Goal: Task Accomplishment & Management: Manage account settings

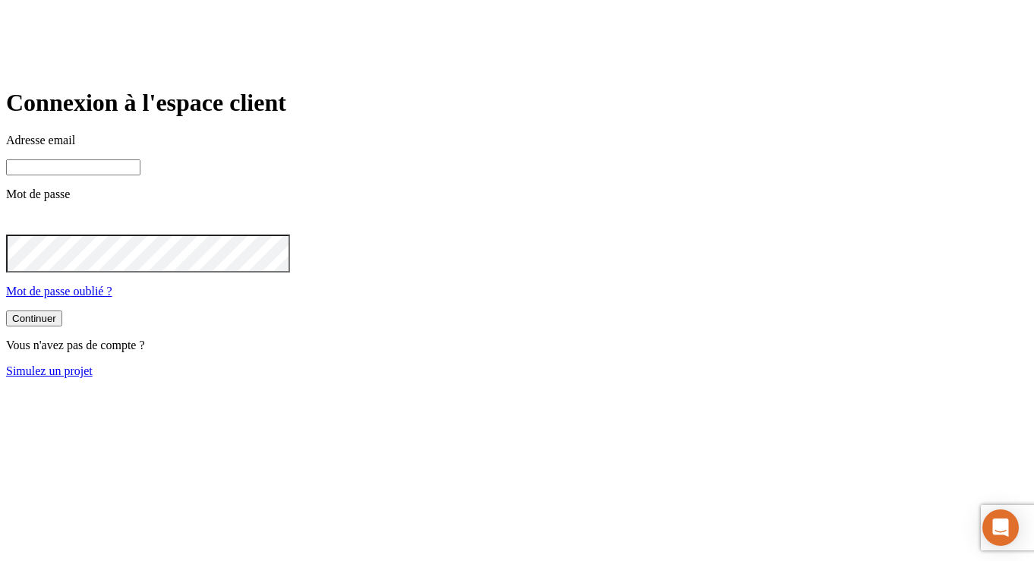
click at [140, 175] on input at bounding box center [73, 167] width 134 height 16
paste input "james.bond+3028@nalo.fr"
type input "james.bond+3028@nalo.fr"
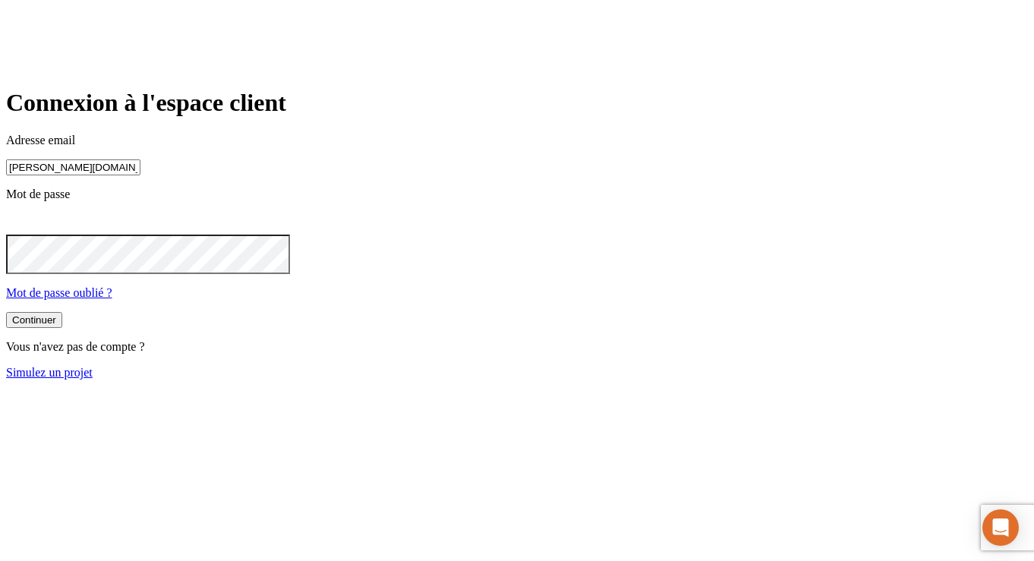
click at [62, 328] on button "Continuer" at bounding box center [34, 320] width 56 height 16
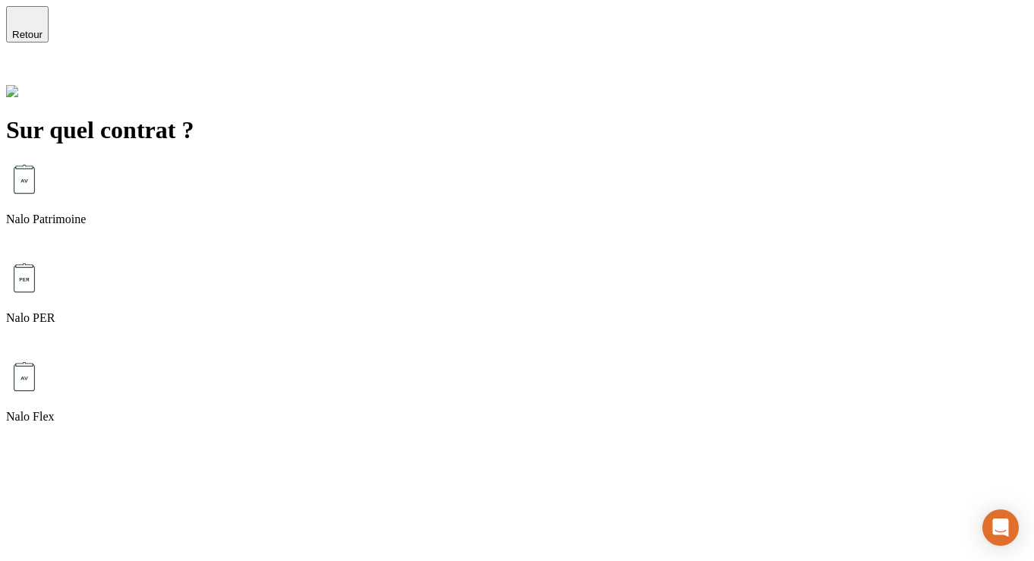
click at [529, 162] on div "Nalo Patrimoine" at bounding box center [517, 210] width 1022 height 99
click at [523, 174] on div "Épargne de Lou assurance-vie" at bounding box center [517, 210] width 1022 height 99
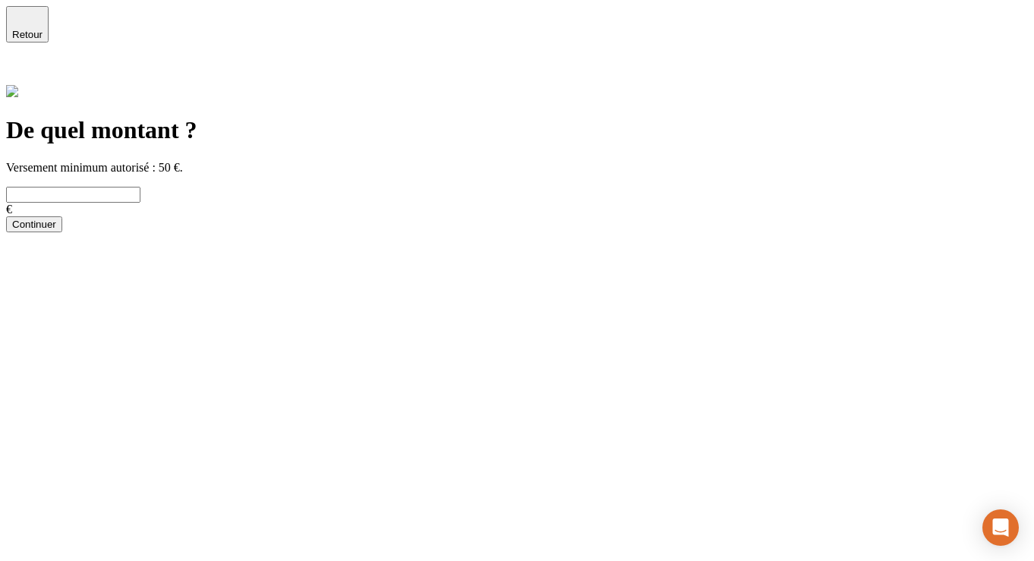
click at [140, 187] on input "text" at bounding box center [73, 195] width 134 height 16
type input "1 000"
click at [56, 230] on div "Continuer" at bounding box center [34, 224] width 44 height 11
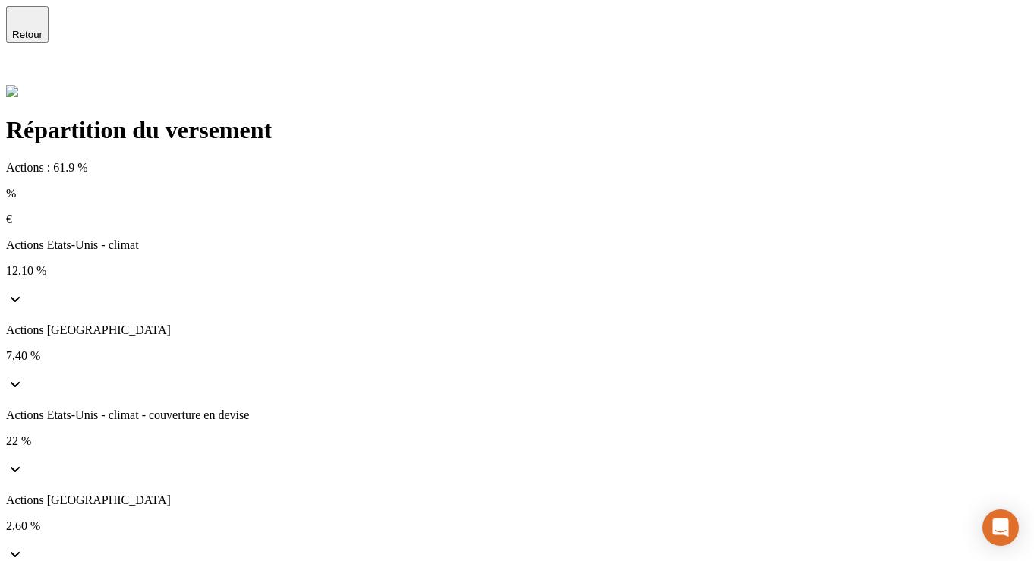
scroll to position [148, 0]
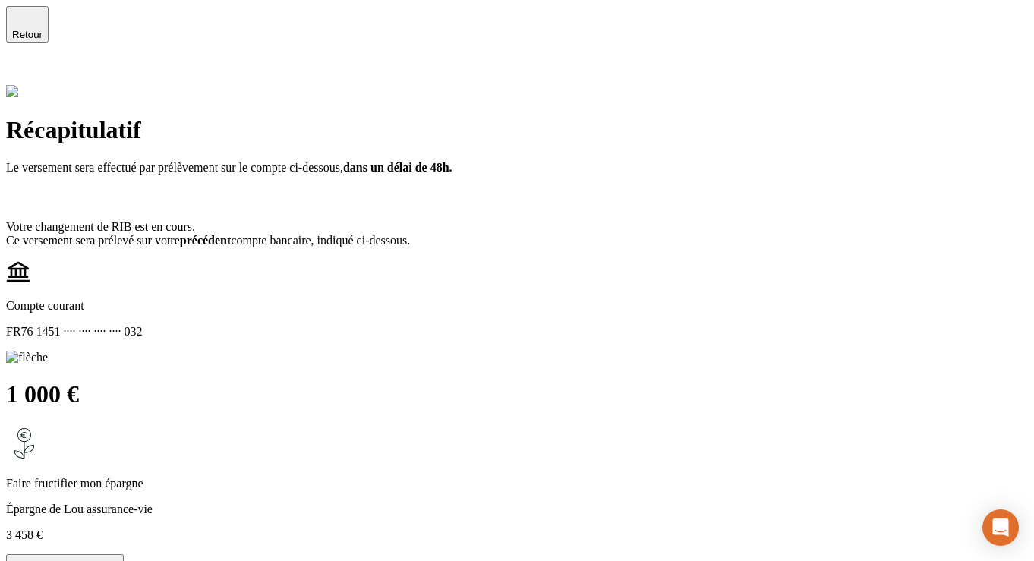
click at [118, 560] on p "Confirmer le versement" at bounding box center [65, 571] width 106 height 11
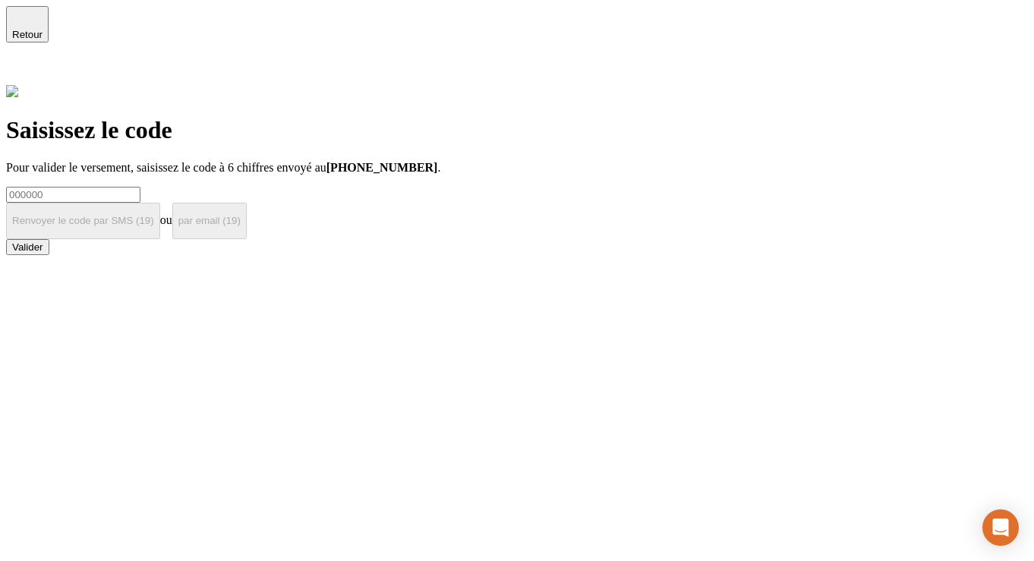
click at [140, 187] on input at bounding box center [73, 195] width 134 height 16
type input "000000"
click at [43, 253] on div "Valider" at bounding box center [27, 246] width 31 height 11
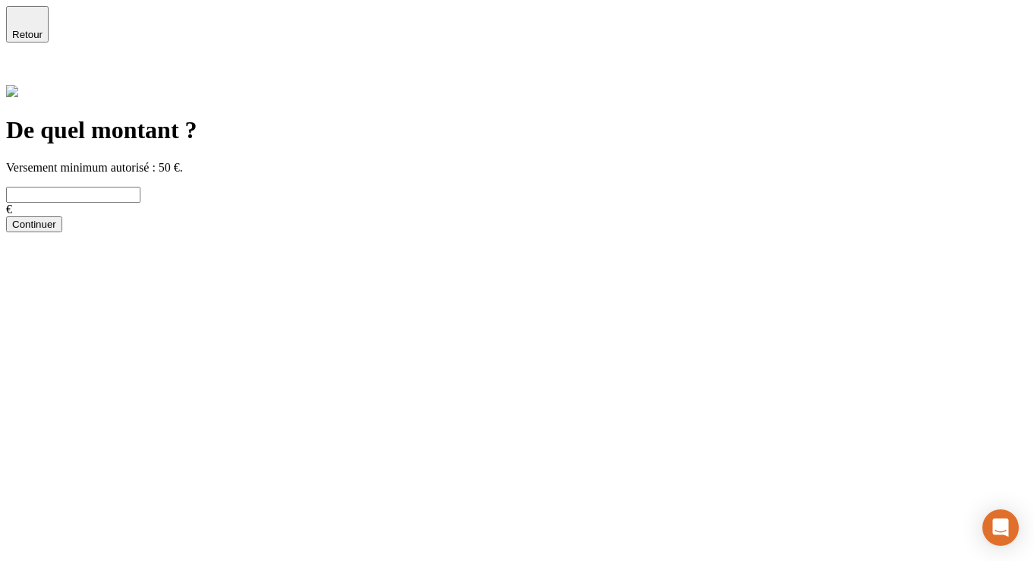
click at [140, 187] on input "text" at bounding box center [73, 195] width 134 height 16
type input "3 000"
click at [62, 232] on button "Continuer" at bounding box center [34, 224] width 56 height 16
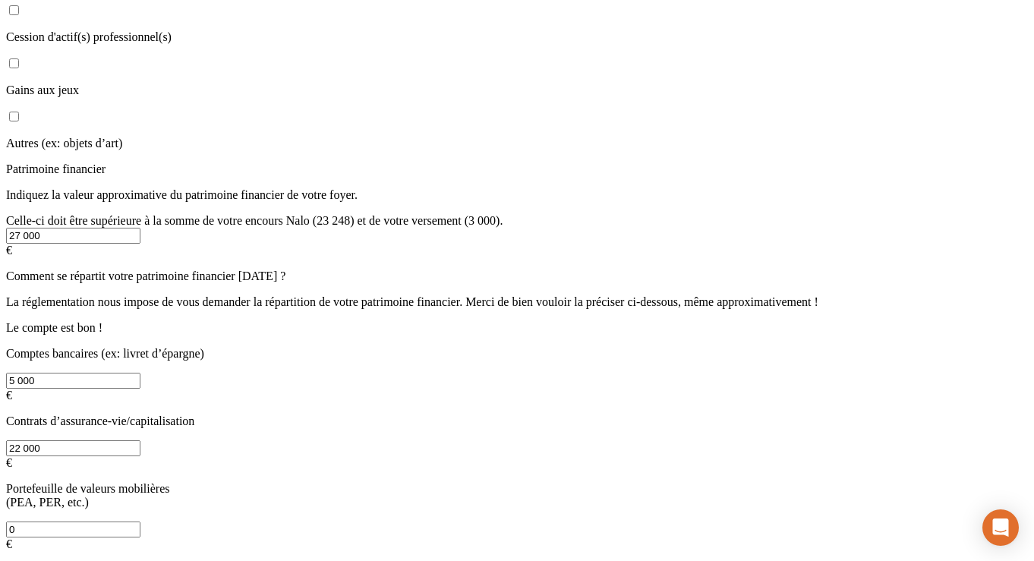
scroll to position [438, 0]
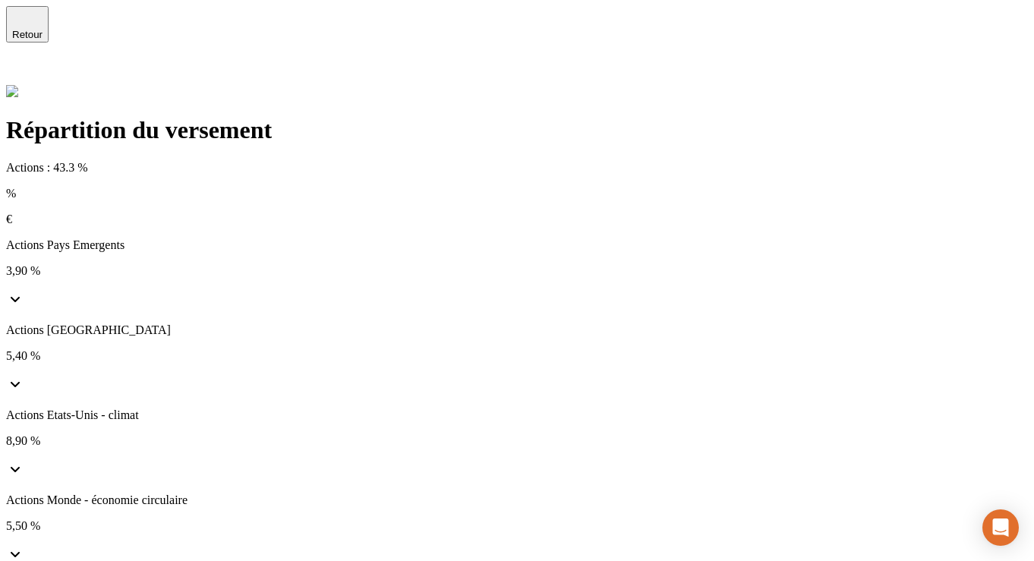
scroll to position [148, 0]
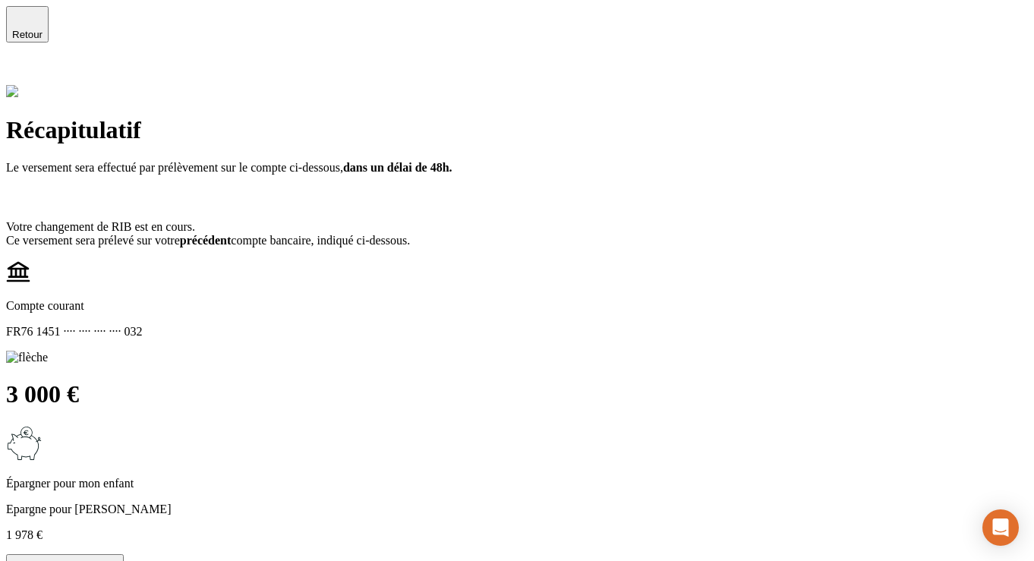
click at [118, 560] on p "Confirmer le versement" at bounding box center [65, 571] width 106 height 11
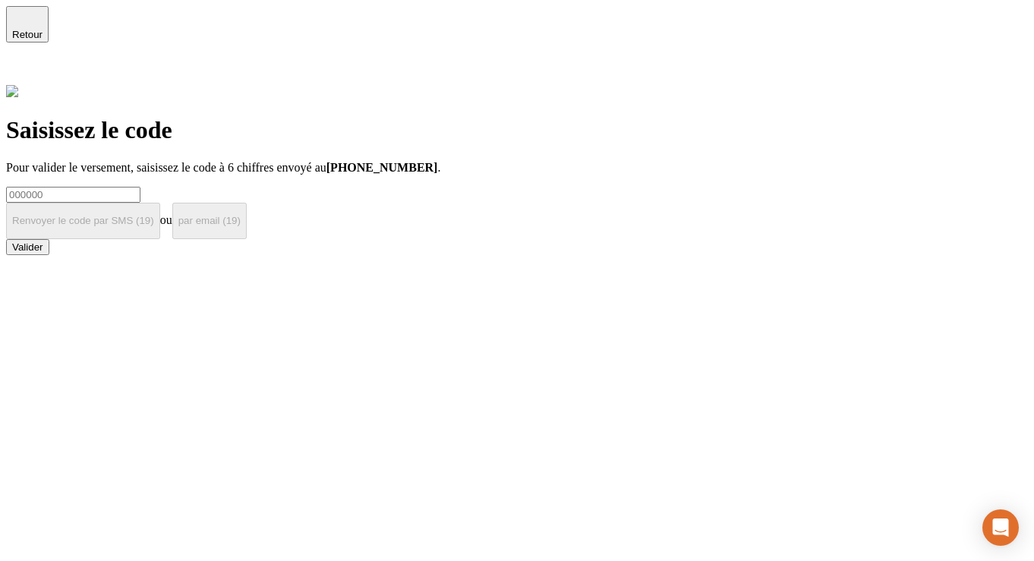
click at [140, 187] on input at bounding box center [73, 195] width 134 height 16
type input "000000"
click at [49, 254] on button "Valider" at bounding box center [27, 247] width 43 height 16
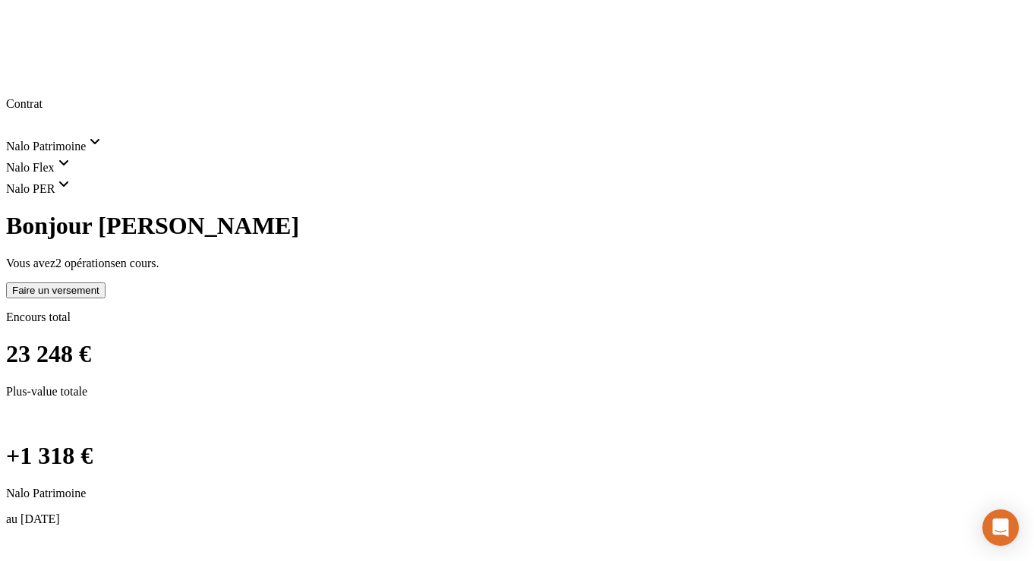
scroll to position [0, 0]
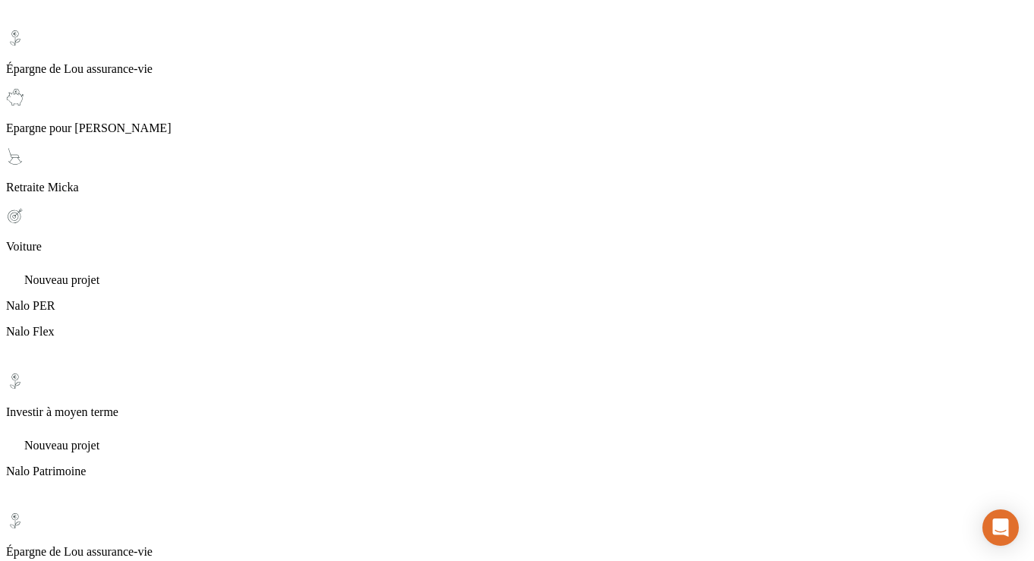
scroll to position [197, 0]
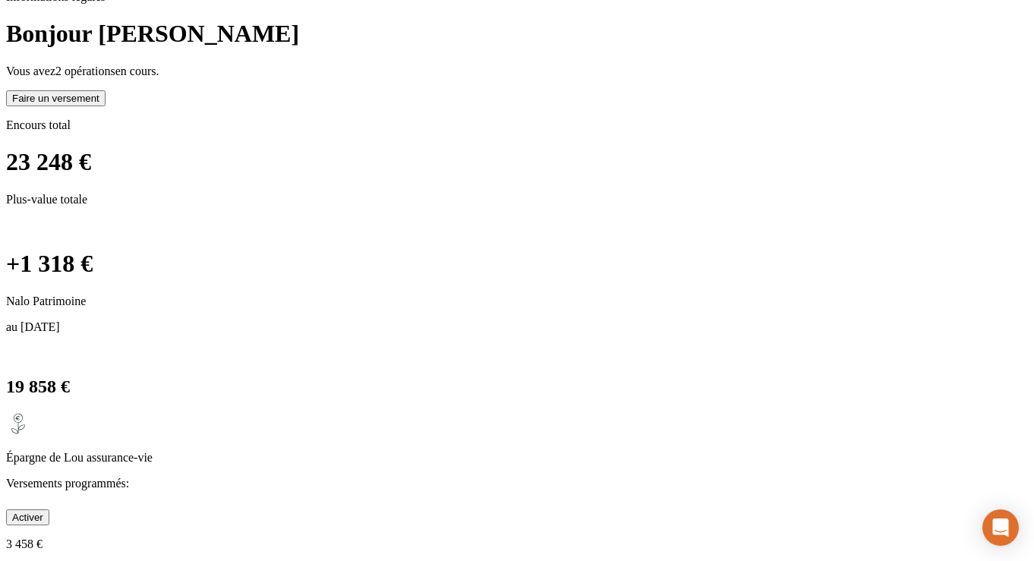
scroll to position [0, 0]
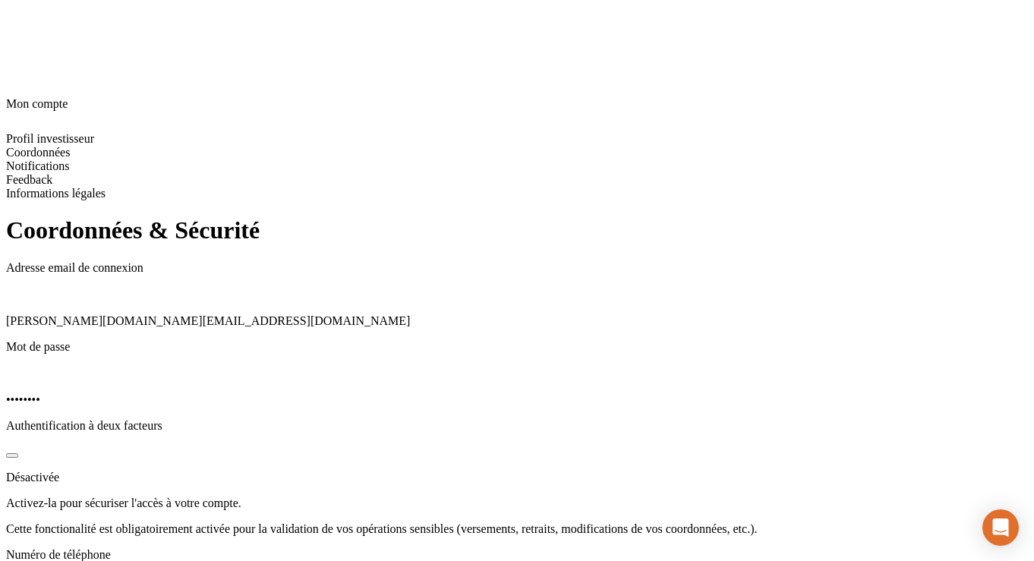
click at [291, 314] on span "[PERSON_NAME][DOMAIN_NAME][EMAIL_ADDRESS][DOMAIN_NAME]" at bounding box center [208, 320] width 404 height 13
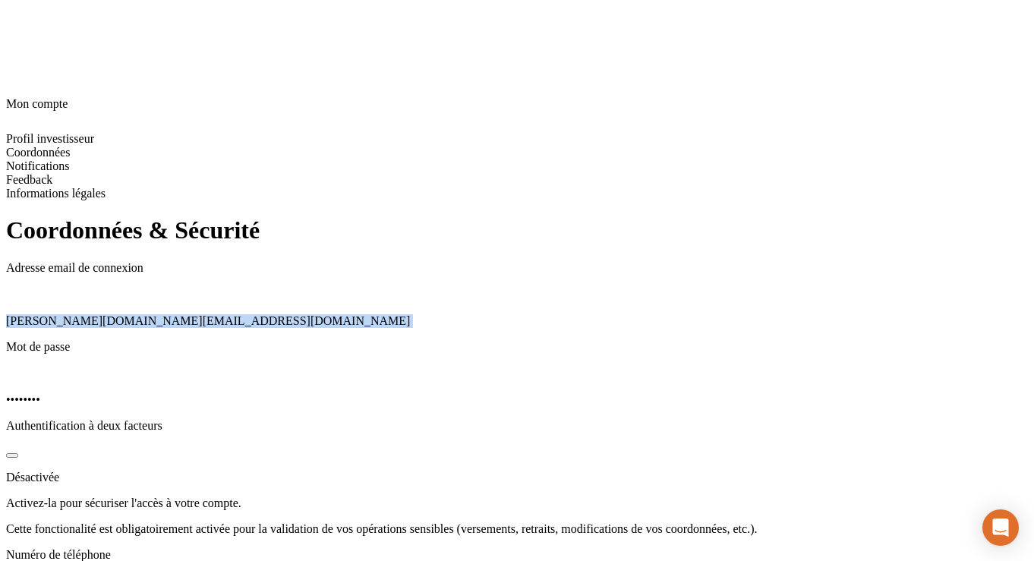
click at [291, 314] on span "[PERSON_NAME][DOMAIN_NAME][EMAIL_ADDRESS][DOMAIN_NAME]" at bounding box center [208, 320] width 404 height 13
copy span "[PERSON_NAME][DOMAIN_NAME][EMAIL_ADDRESS][DOMAIN_NAME]"
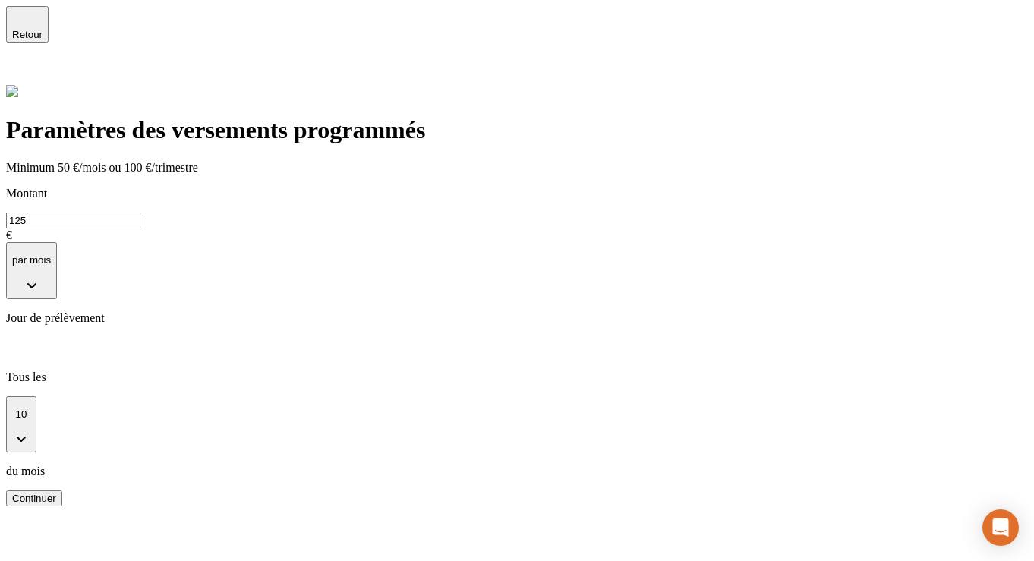
click at [43, 29] on span "Retour" at bounding box center [27, 34] width 30 height 11
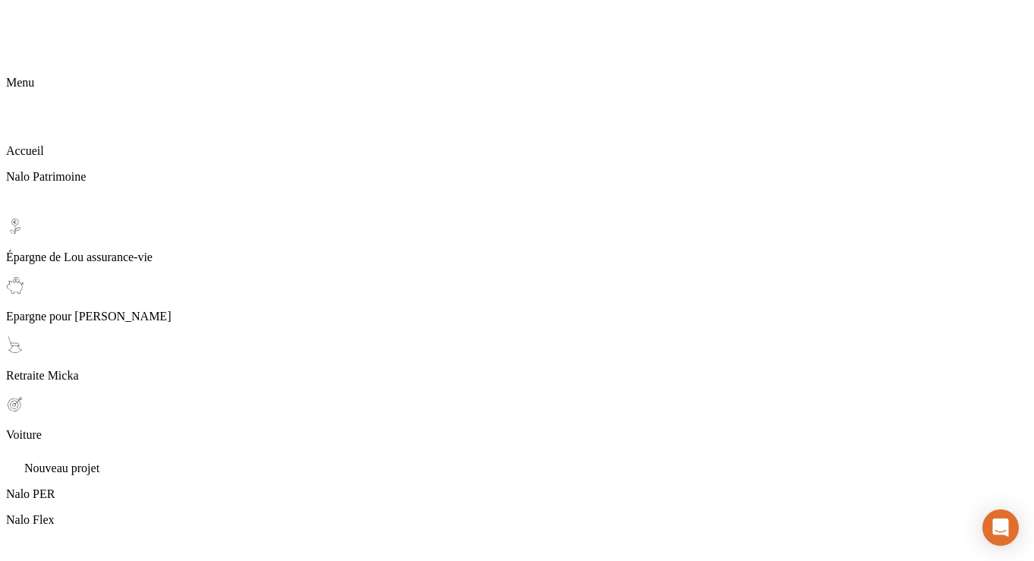
checkbox input "true"
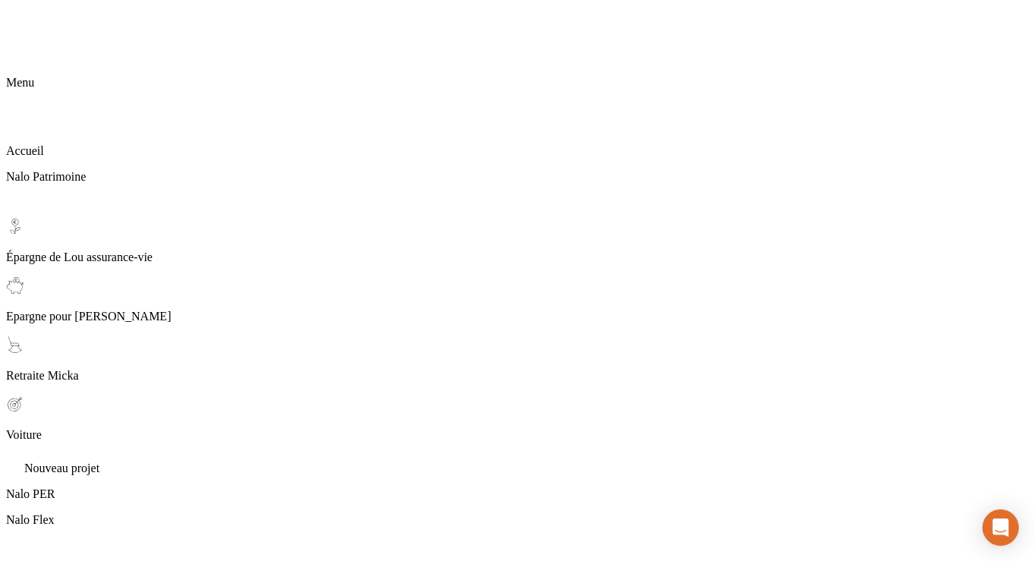
scroll to position [392, 0]
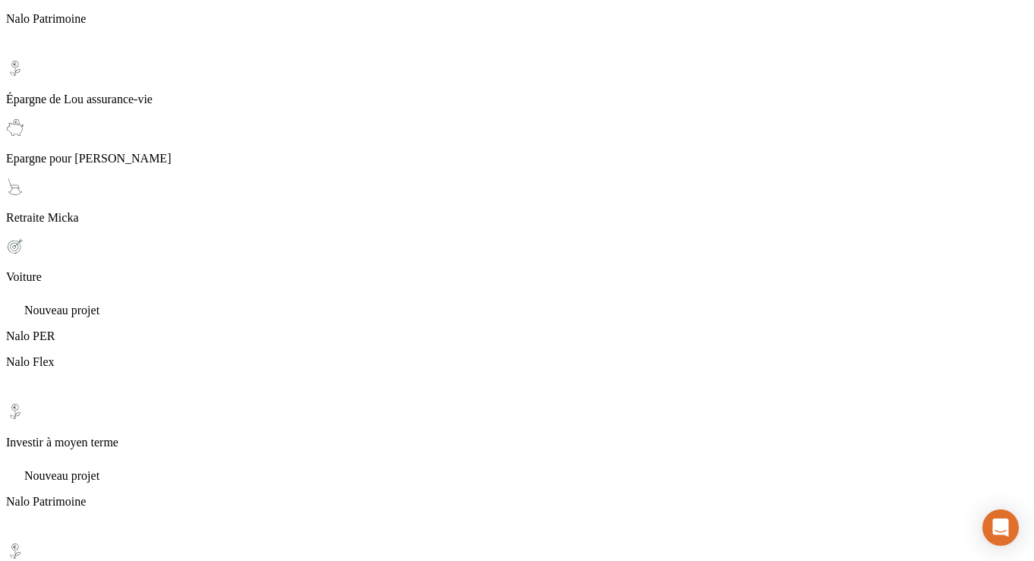
scroll to position [159, 0]
